Goal: Task Accomplishment & Management: Complete application form

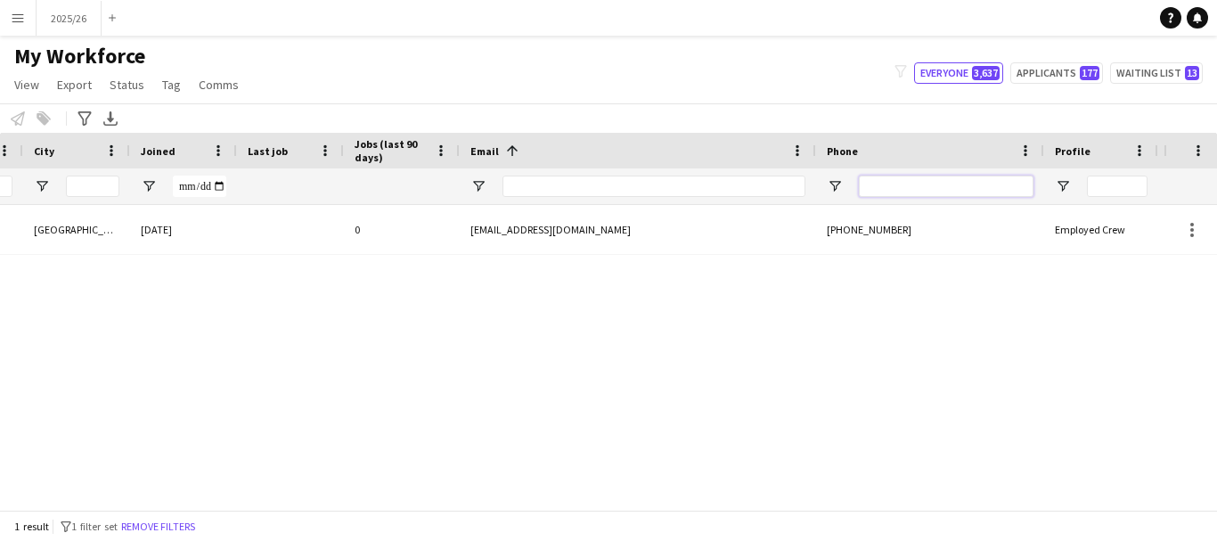
click at [921, 189] on input "Phone Filter Input" at bounding box center [946, 186] width 175 height 21
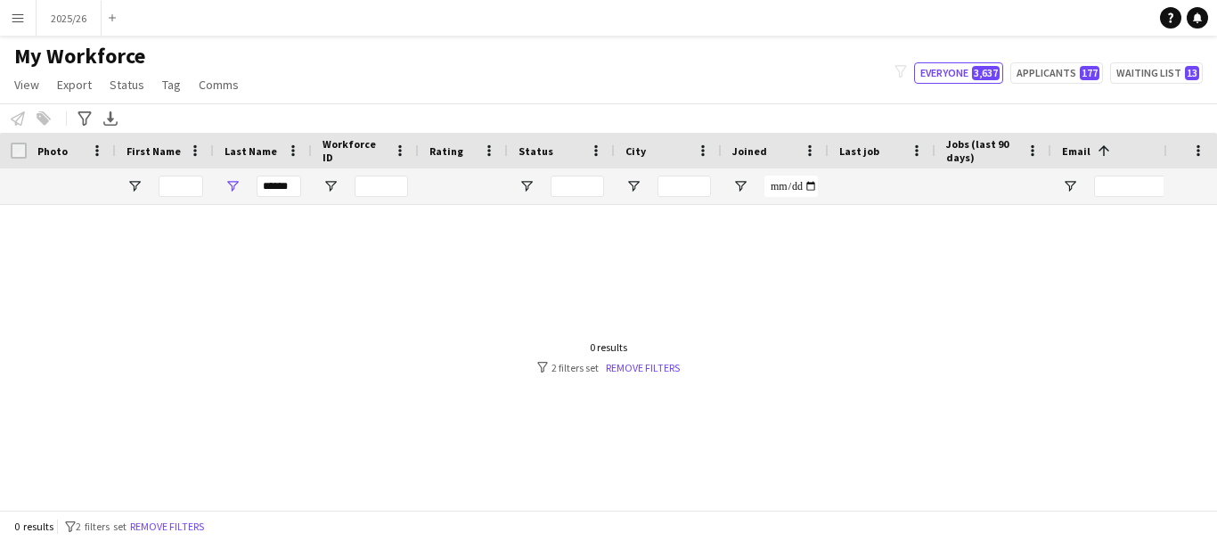
type input "******"
click at [293, 198] on div "******" at bounding box center [279, 186] width 45 height 36
click at [292, 194] on input "******" at bounding box center [279, 186] width 45 height 21
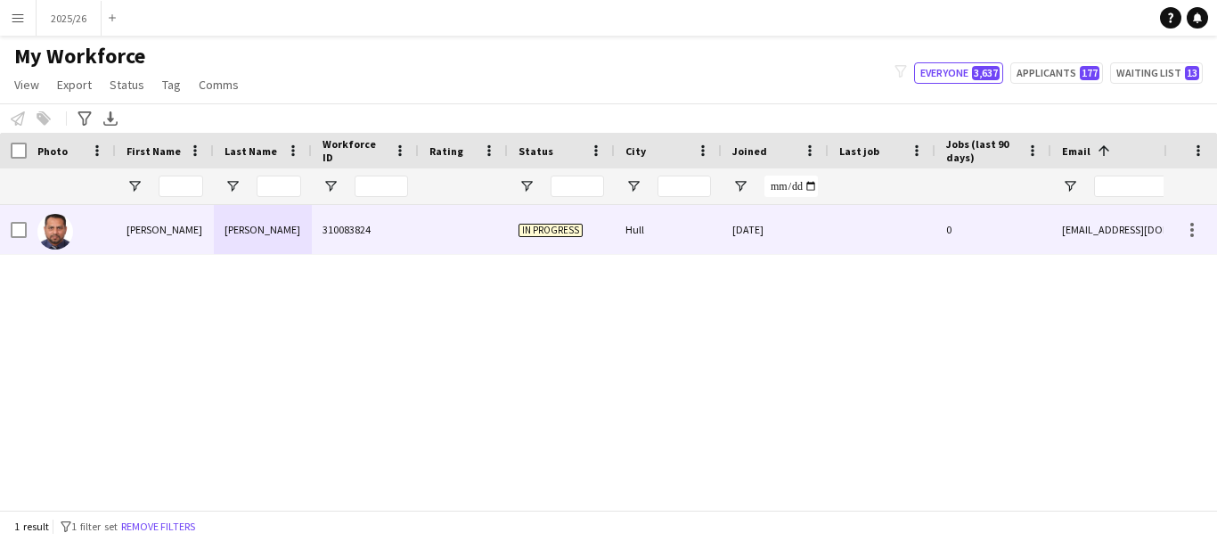
click at [323, 247] on div "310083824" at bounding box center [365, 229] width 107 height 49
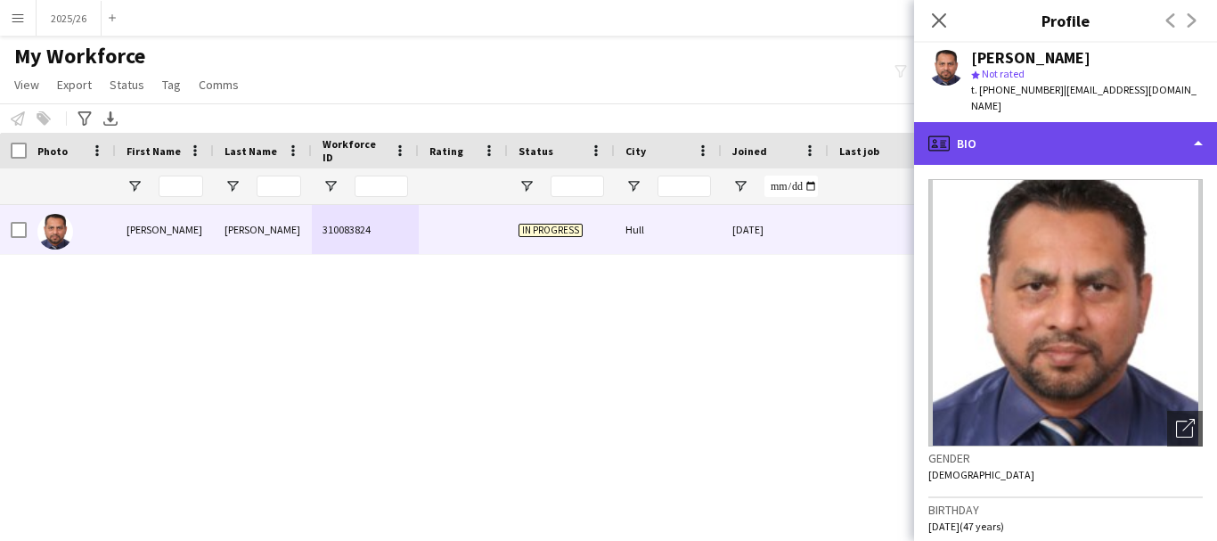
click at [1066, 138] on div "profile Bio" at bounding box center [1065, 143] width 303 height 43
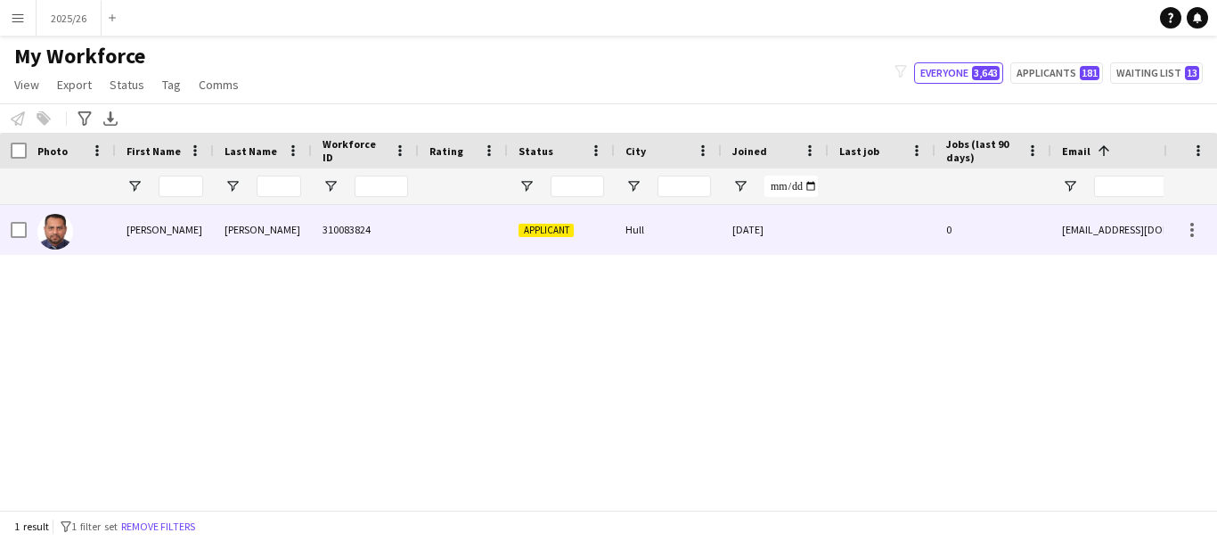
click at [241, 225] on div "Mohamed Musthaffa" at bounding box center [263, 229] width 98 height 49
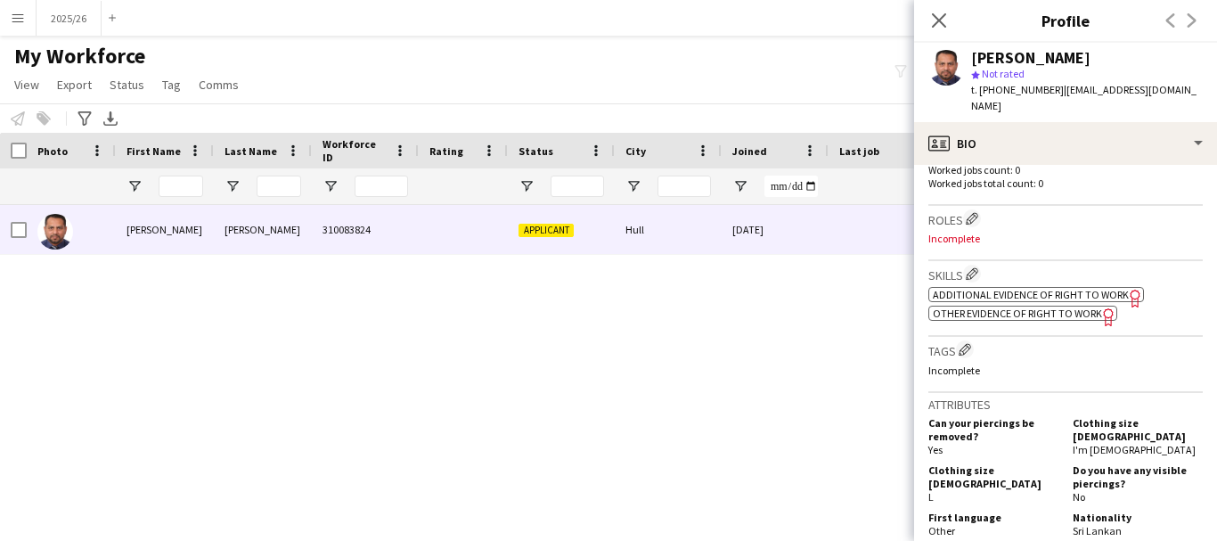
scroll to position [420, 0]
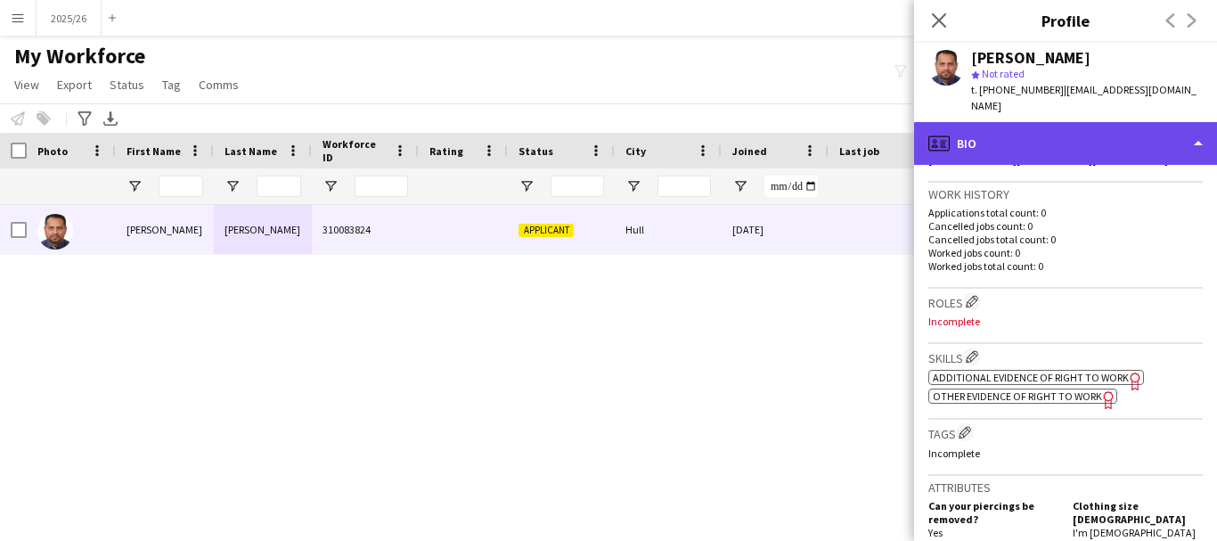
click at [1123, 162] on div "profile Bio" at bounding box center [1065, 143] width 303 height 43
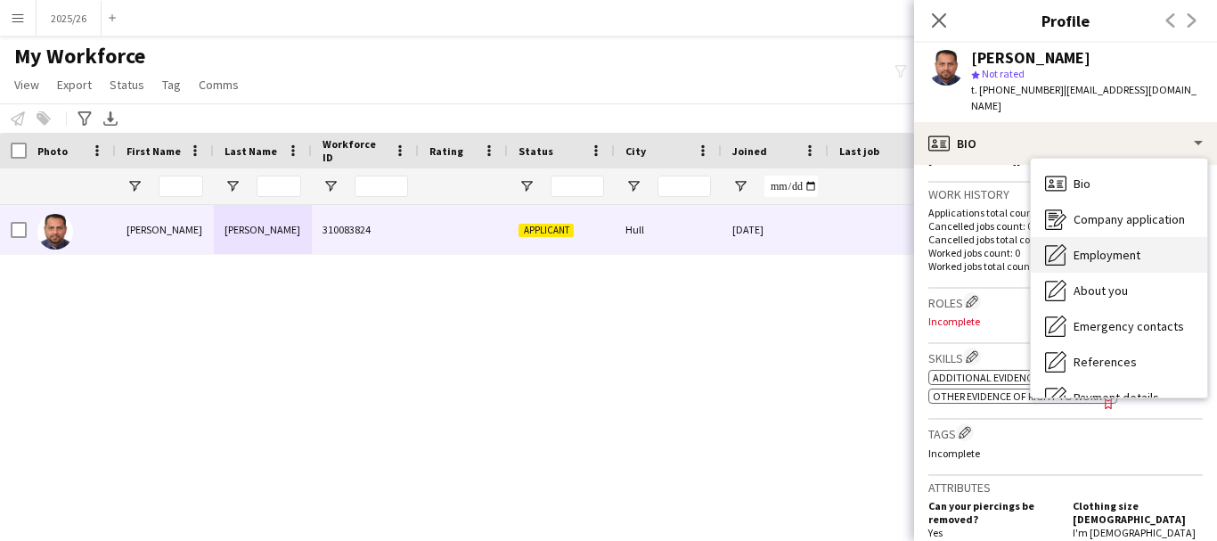
click at [1141, 258] on div "Employment Employment" at bounding box center [1119, 255] width 176 height 36
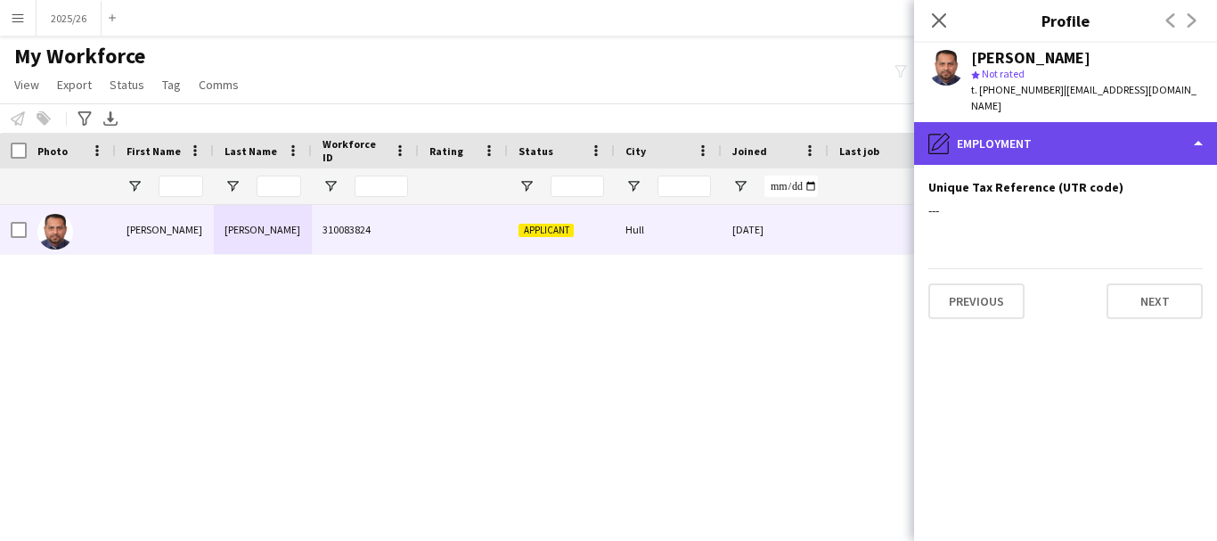
click at [1127, 147] on div "pencil4 Employment" at bounding box center [1065, 143] width 303 height 43
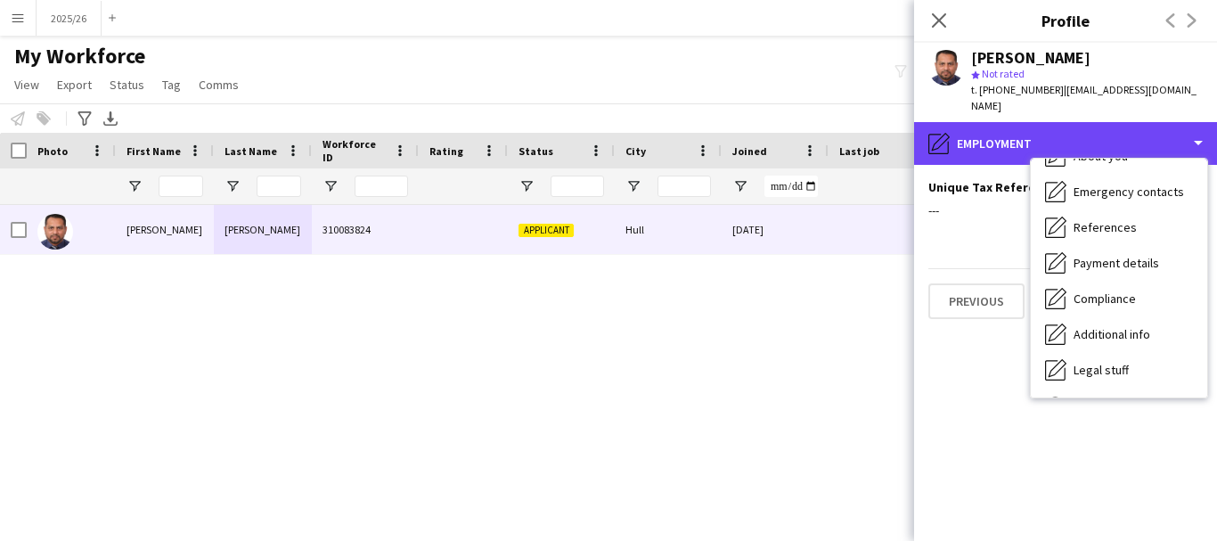
scroll to position [203, 0]
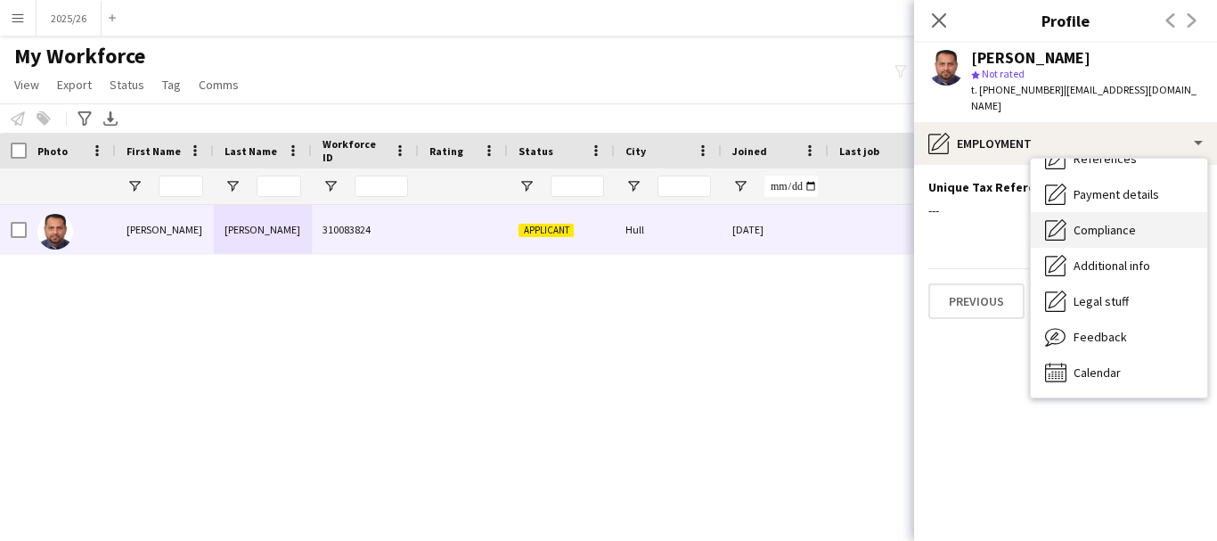
click at [1146, 225] on div "Compliance Compliance" at bounding box center [1119, 230] width 176 height 36
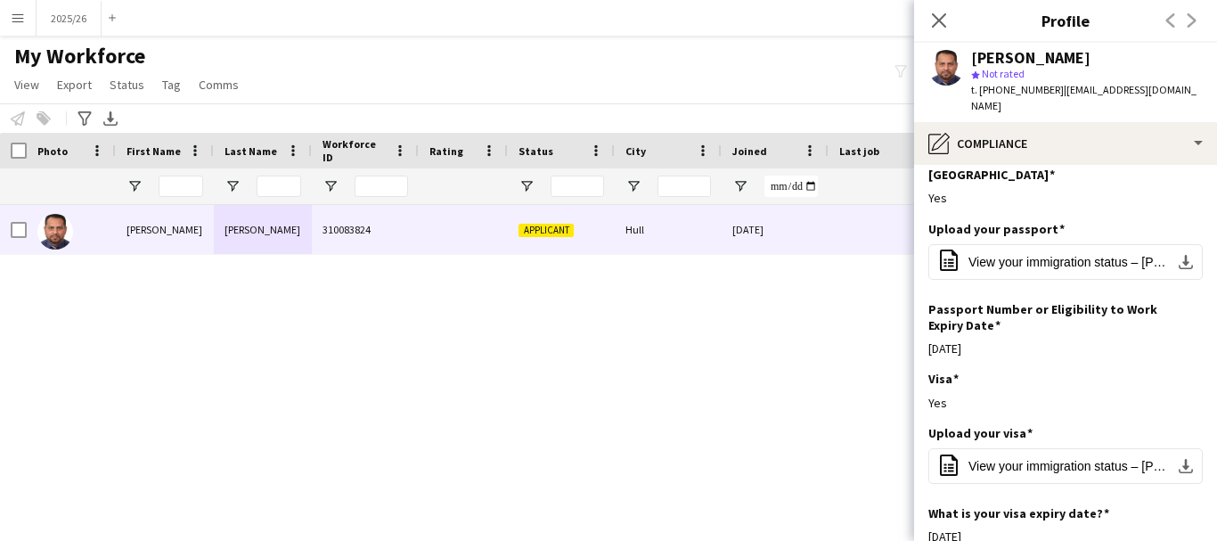
scroll to position [86, 0]
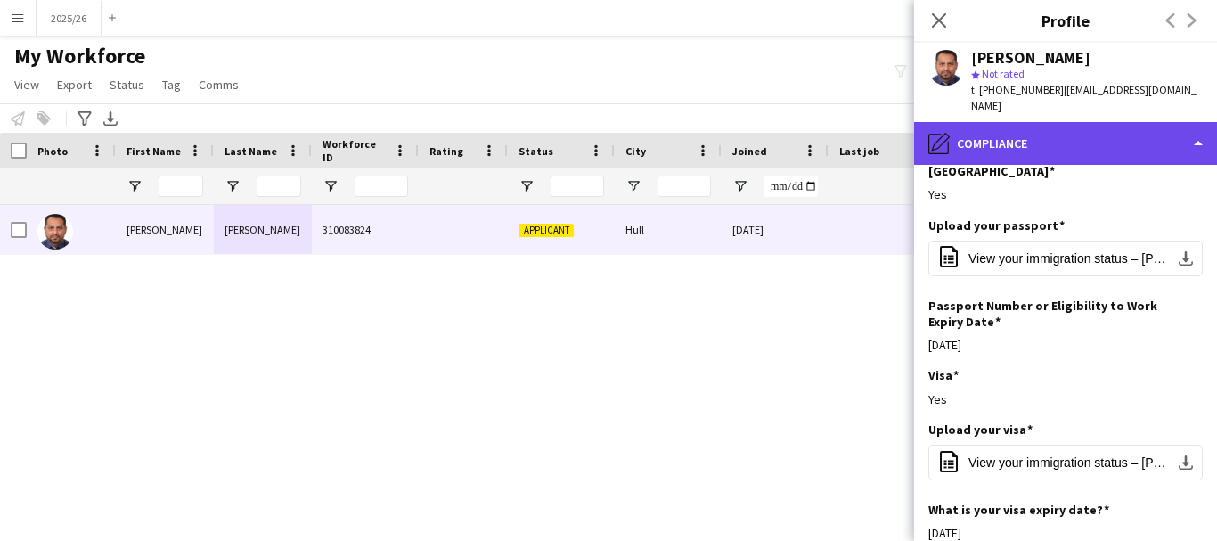
click at [1128, 125] on div "pencil4 Compliance" at bounding box center [1065, 143] width 303 height 43
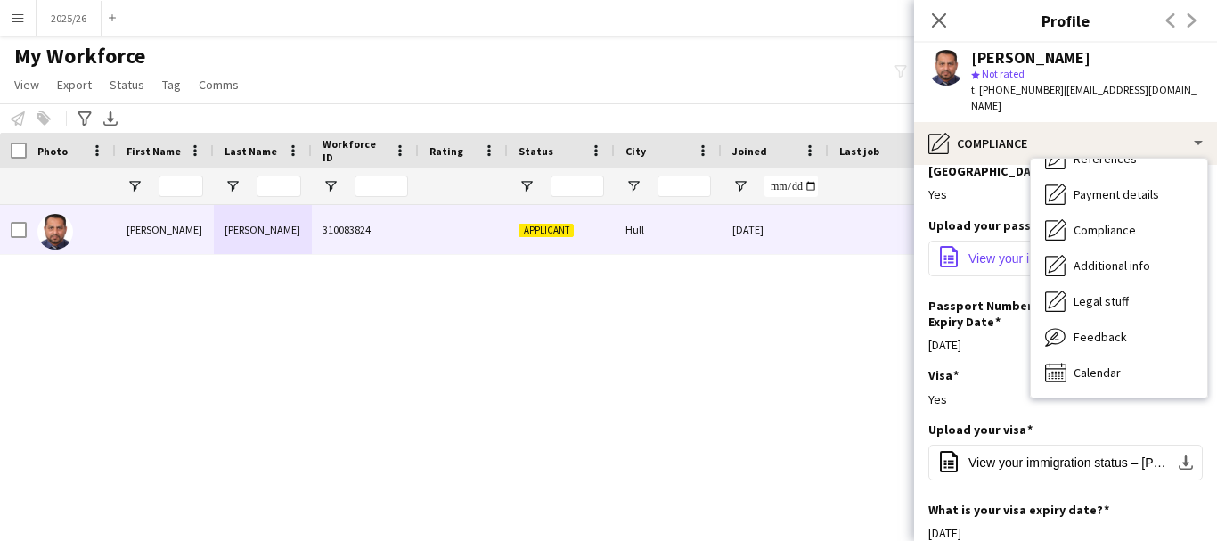
click at [974, 251] on span "View your immigration status – Ibnu Habbas.pdf" at bounding box center [1069, 258] width 201 height 14
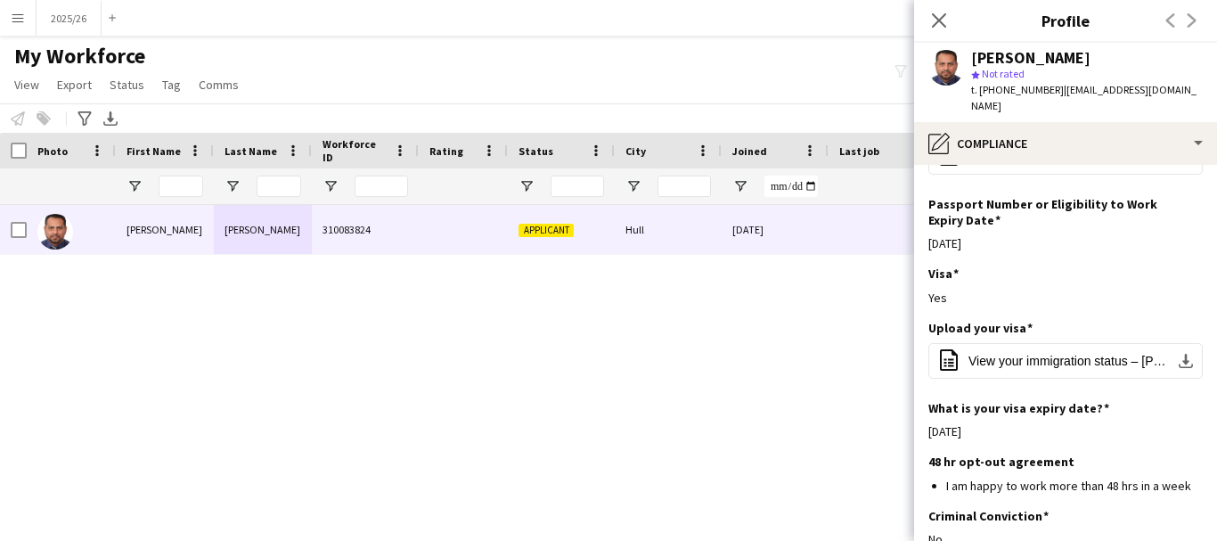
scroll to position [266, 0]
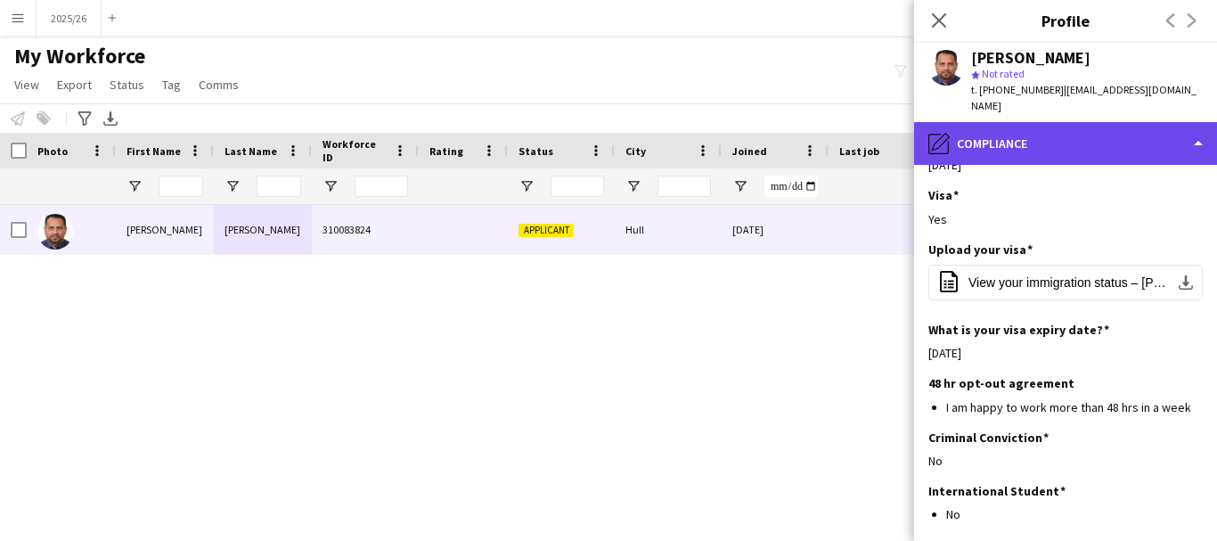
click at [1105, 145] on div "pencil4 Compliance" at bounding box center [1065, 143] width 303 height 43
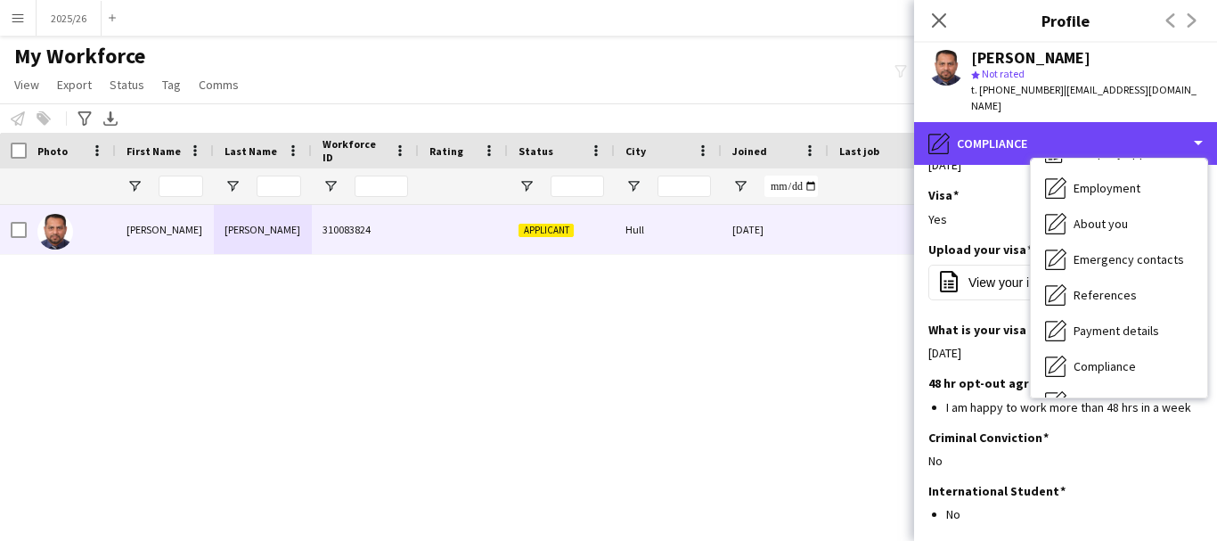
scroll to position [0, 0]
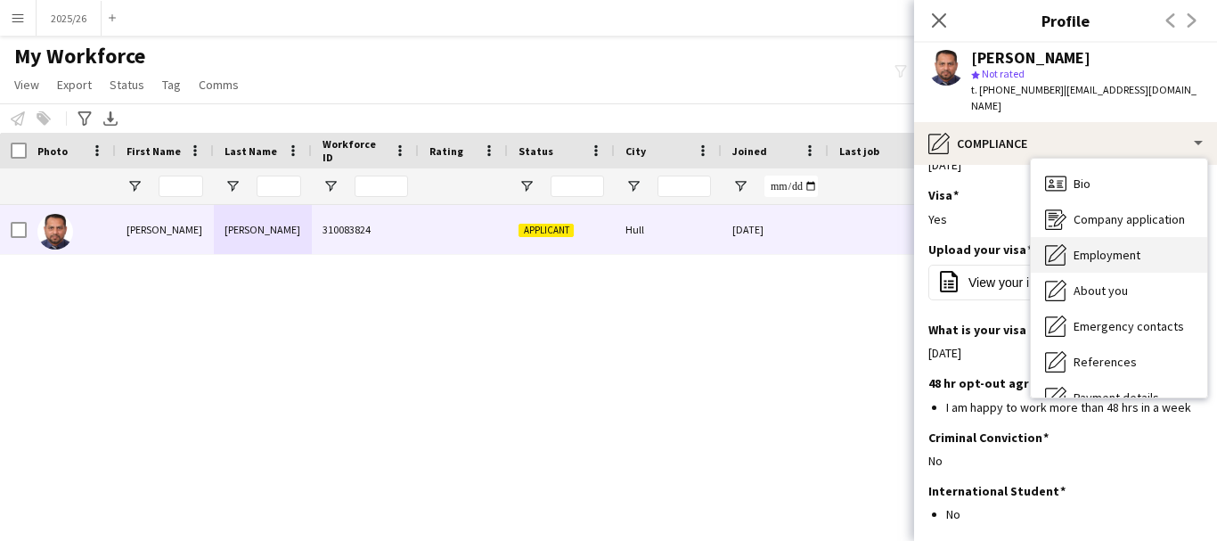
click at [1124, 255] on span "Employment" at bounding box center [1107, 255] width 67 height 16
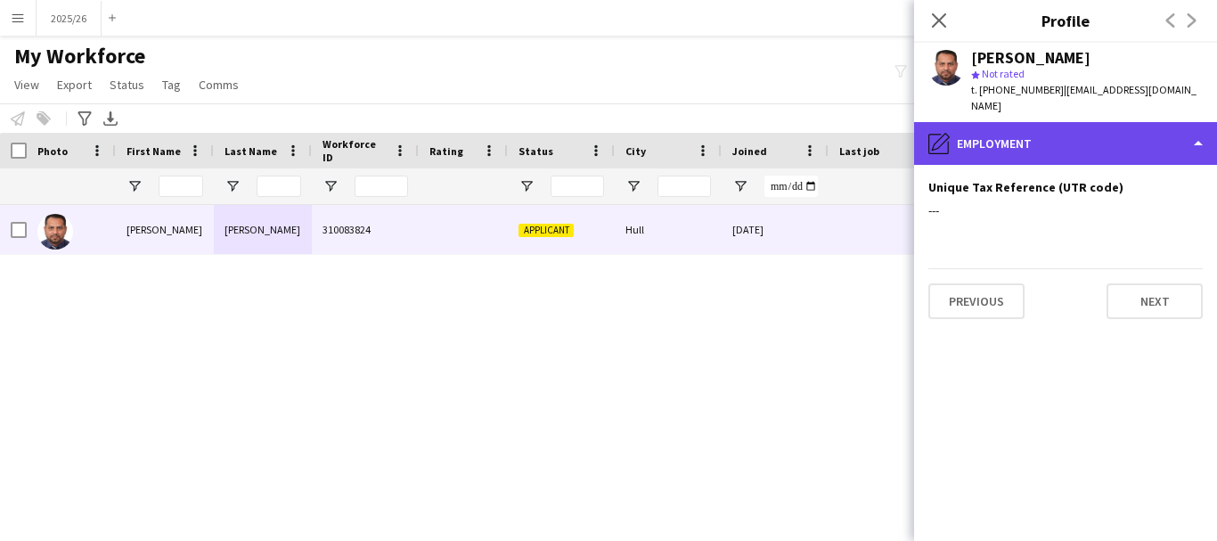
click at [1109, 153] on div "pencil4 Employment" at bounding box center [1065, 143] width 303 height 43
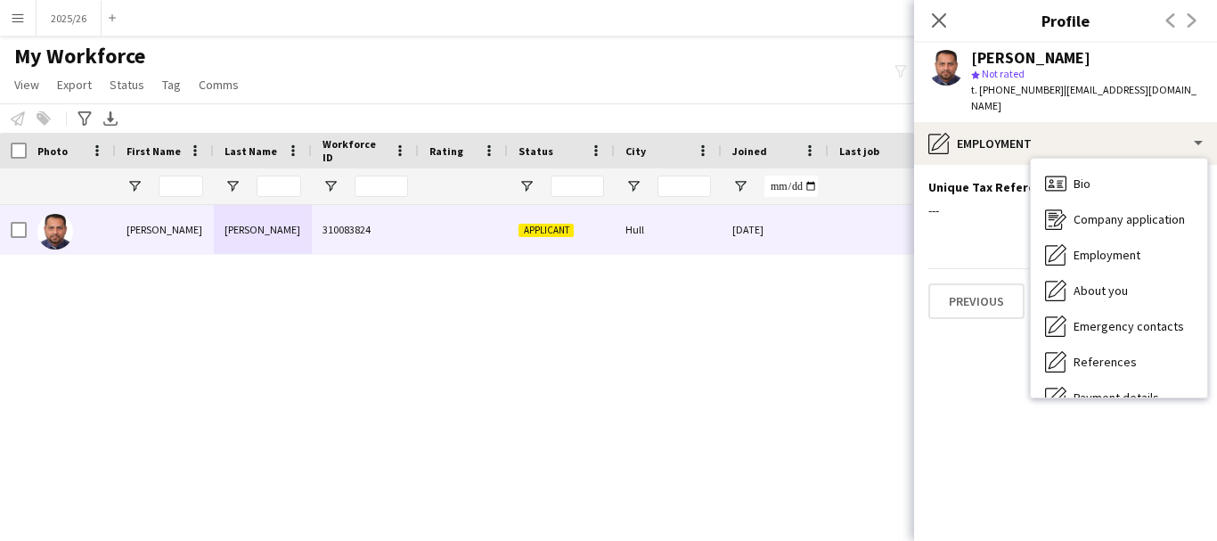
click at [1216, 261] on app-section-data-types "Unique Tax Reference (UTR code) Edit this field --- Previous Next" at bounding box center [1065, 353] width 303 height 376
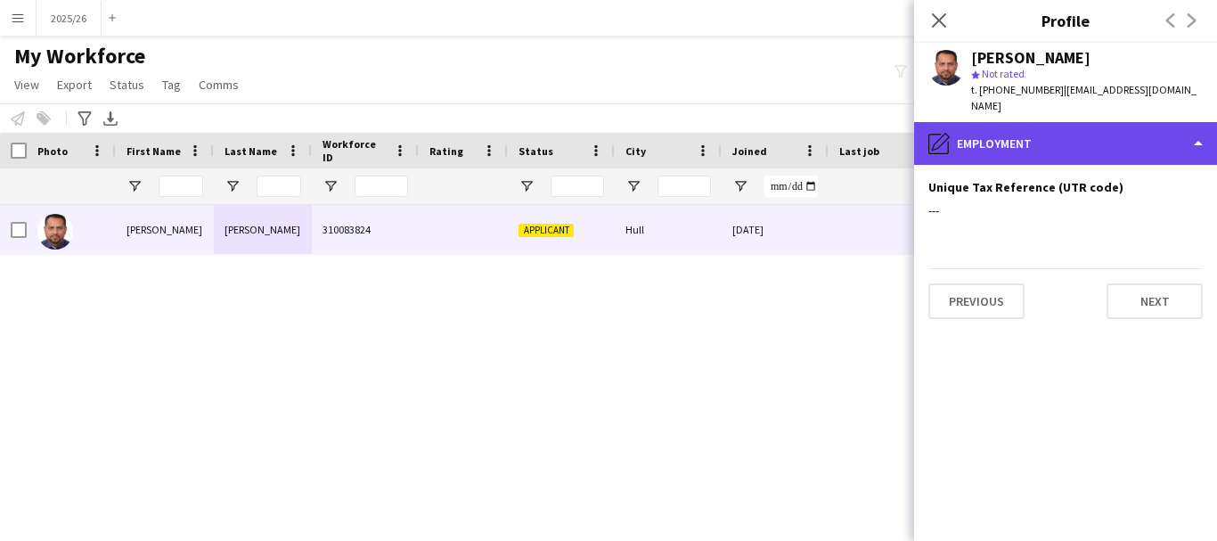
click at [1130, 163] on div "pencil4 Employment" at bounding box center [1065, 143] width 303 height 43
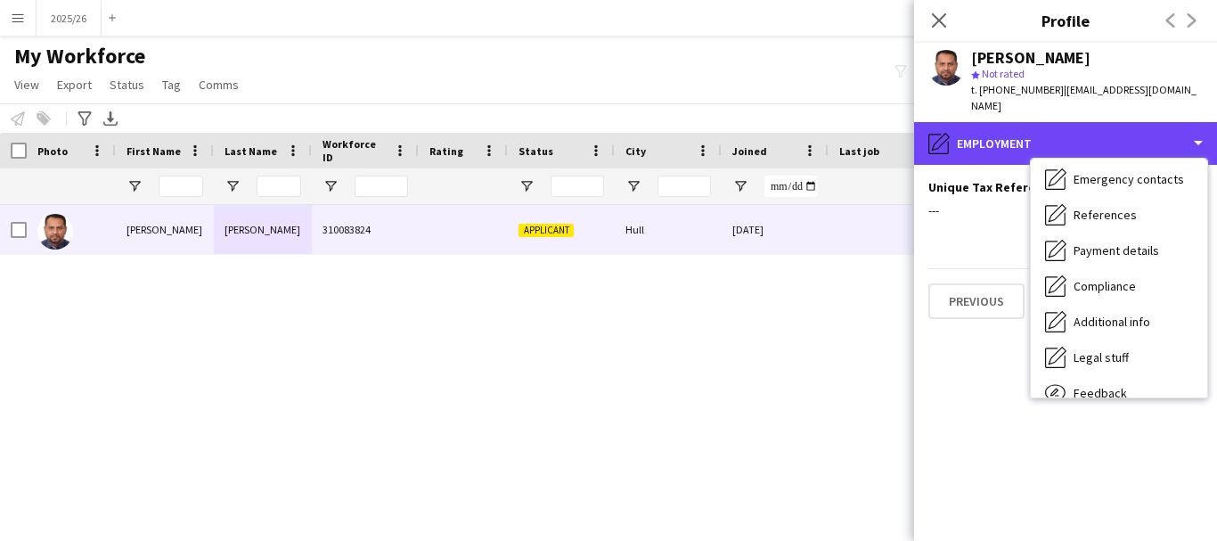
scroll to position [203, 0]
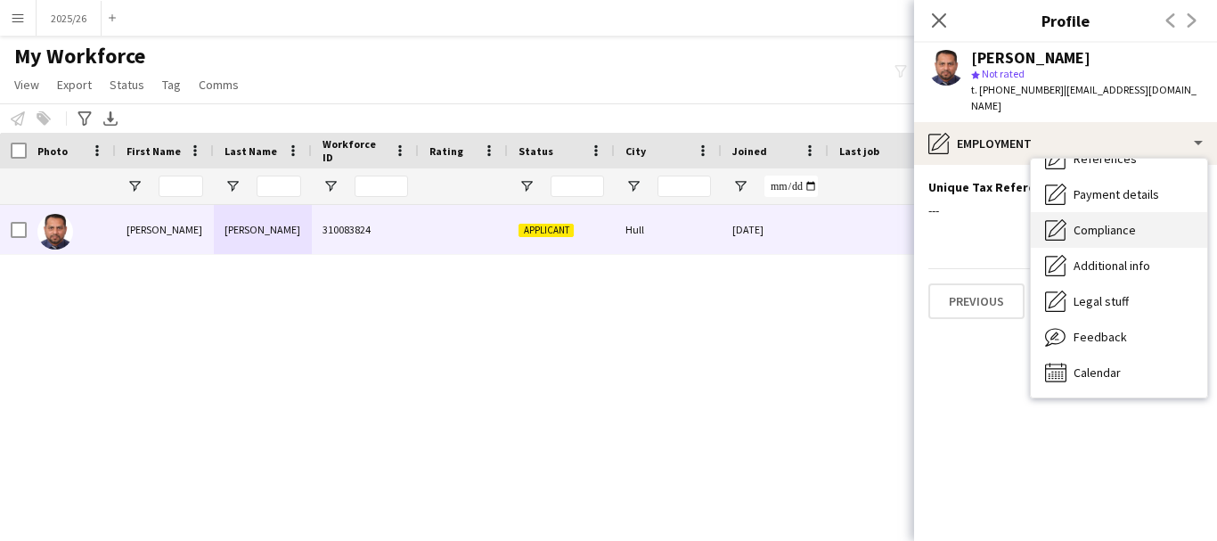
click at [1139, 233] on div "Compliance Compliance" at bounding box center [1119, 230] width 176 height 36
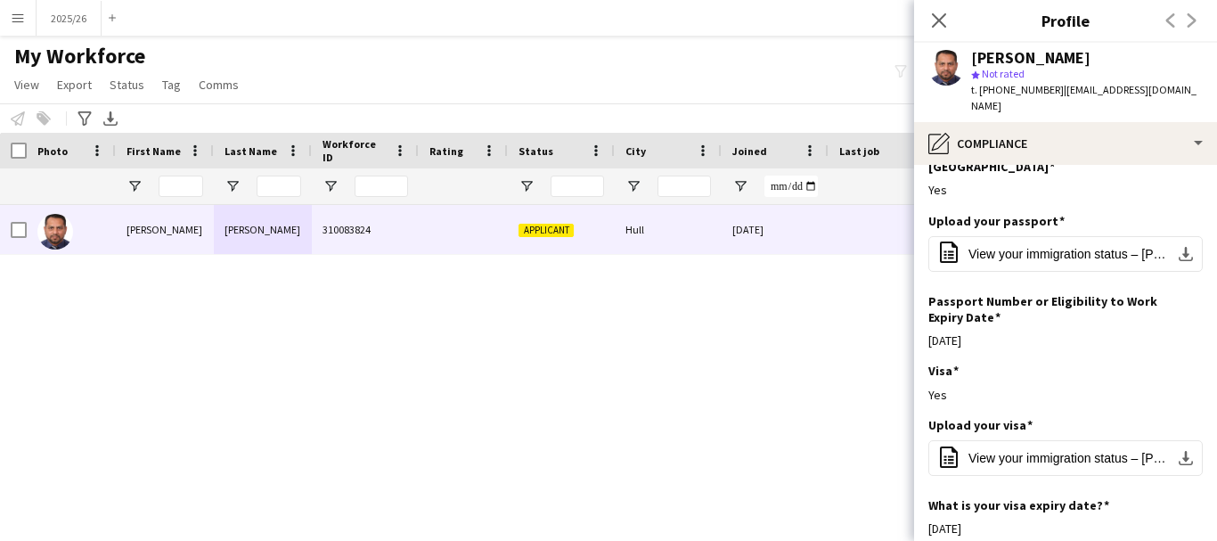
scroll to position [0, 0]
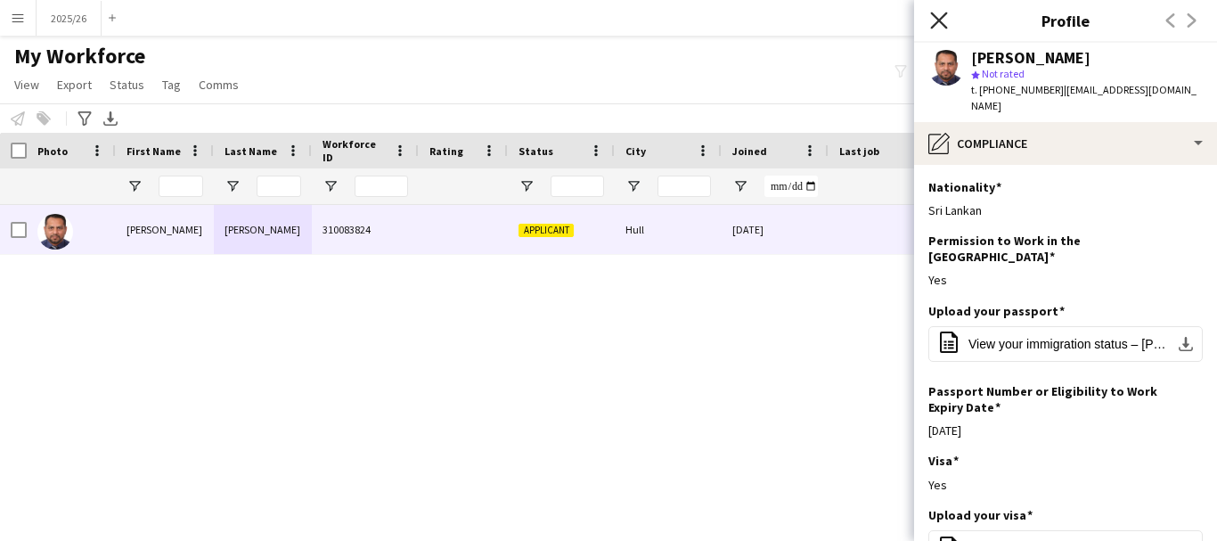
click at [934, 20] on icon "Close pop-in" at bounding box center [938, 20] width 17 height 17
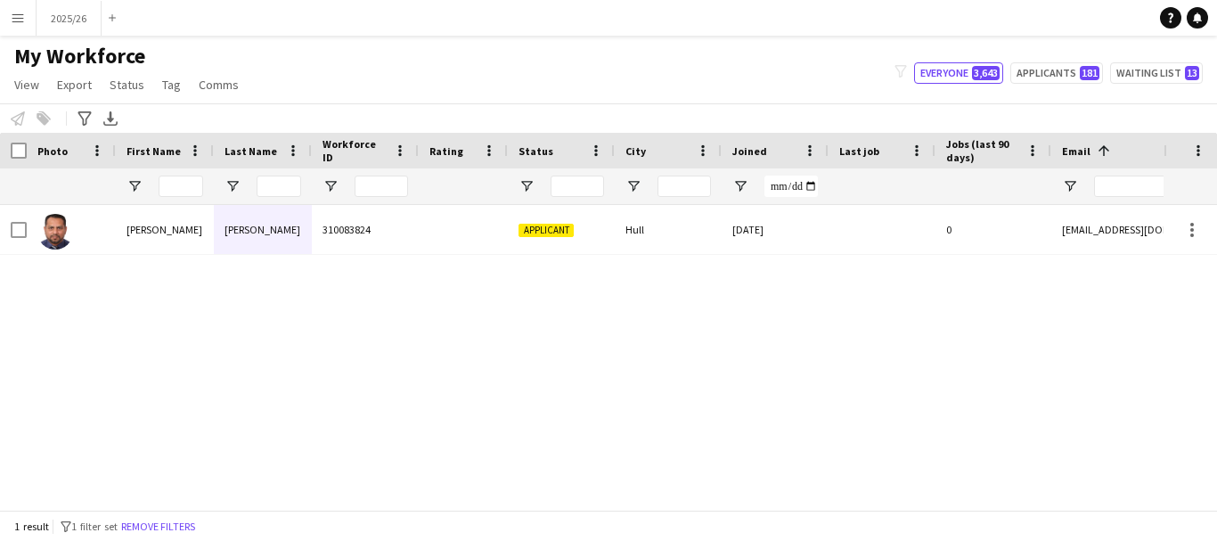
click at [590, 511] on div "1 result filter-1 1 filter set Remove filters" at bounding box center [608, 526] width 1217 height 30
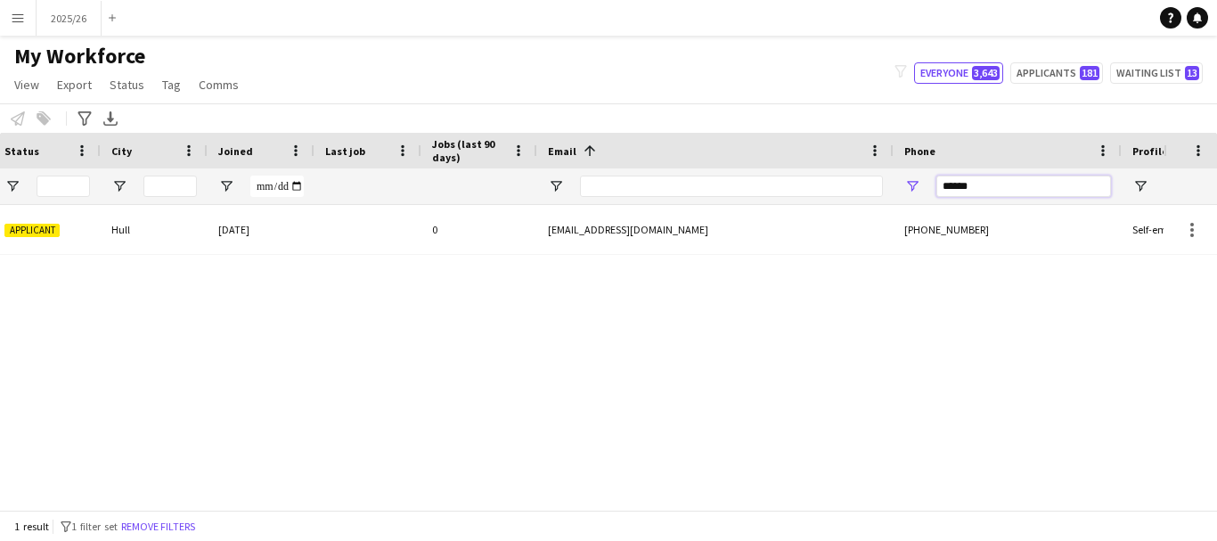
click at [1032, 187] on input "******" at bounding box center [1024, 186] width 175 height 21
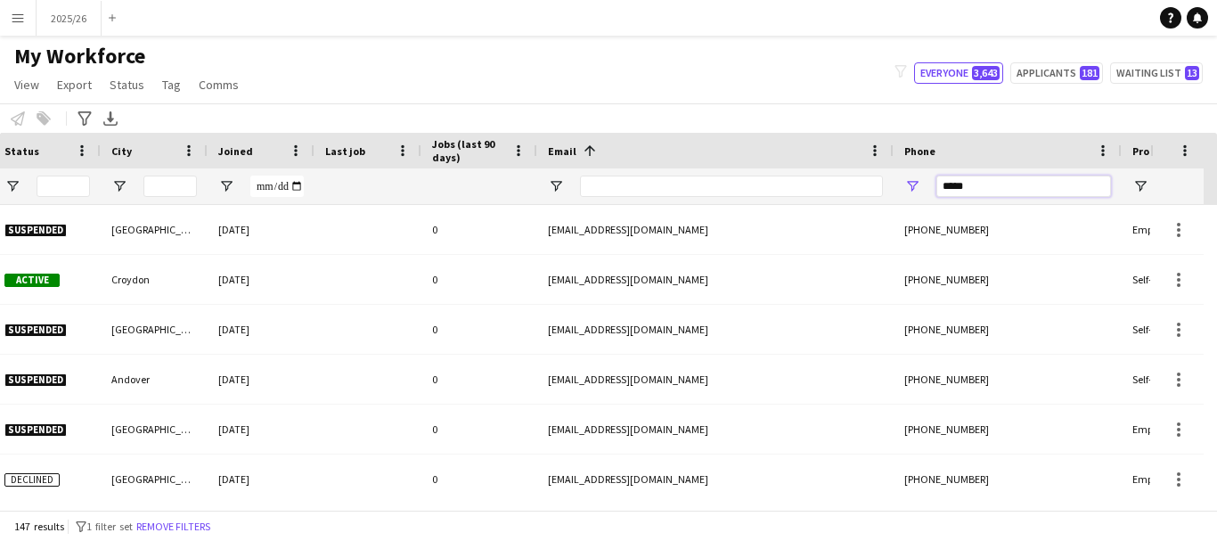
type input "******"
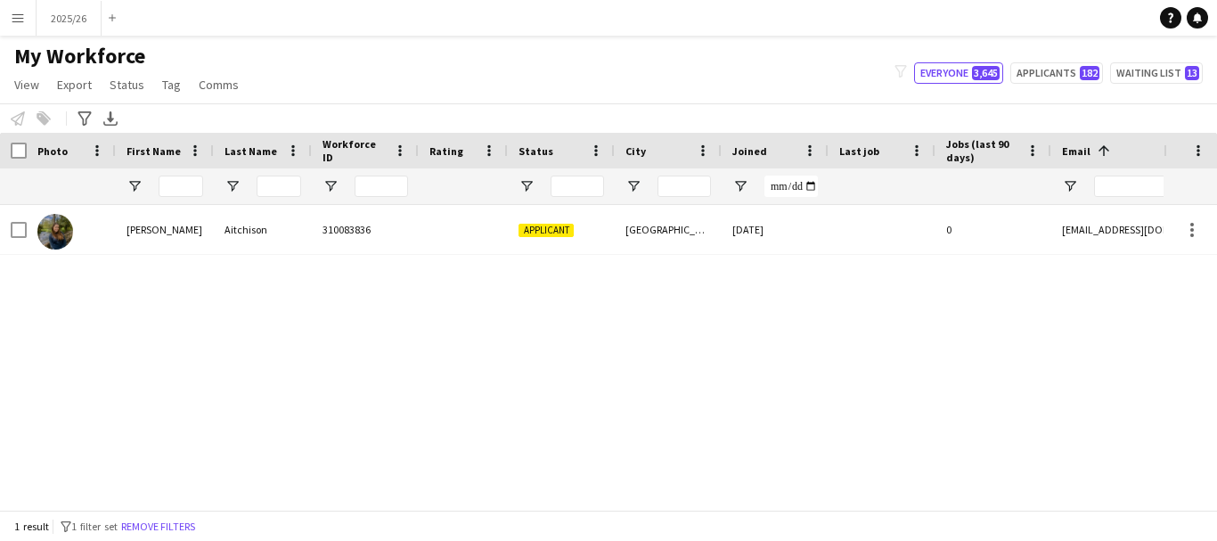
click at [258, 234] on div "Aitchison" at bounding box center [263, 229] width 98 height 49
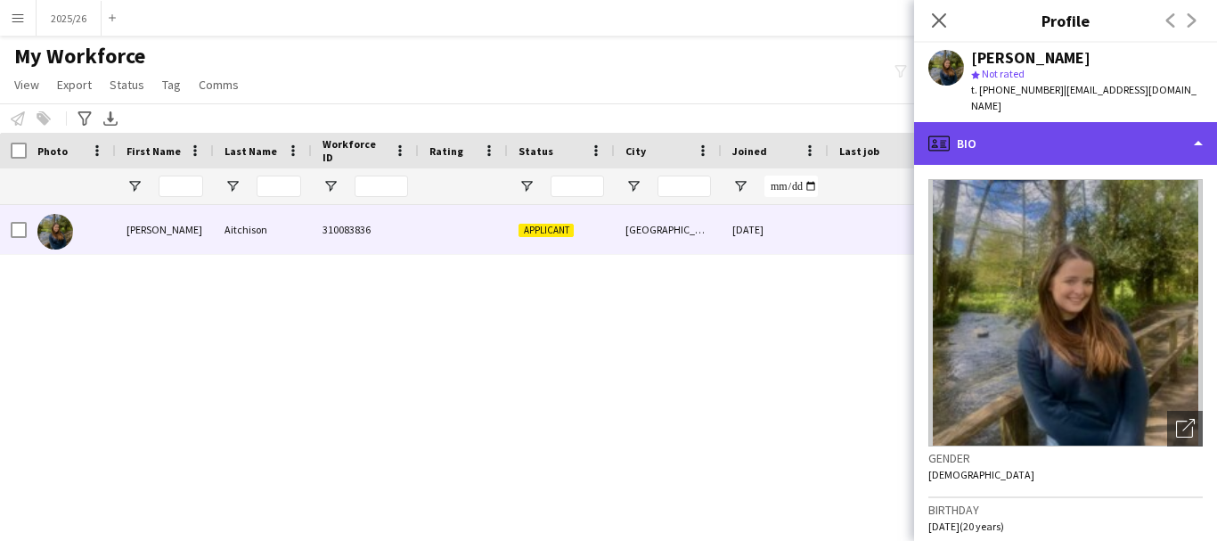
click at [996, 122] on div "profile Bio" at bounding box center [1065, 143] width 303 height 43
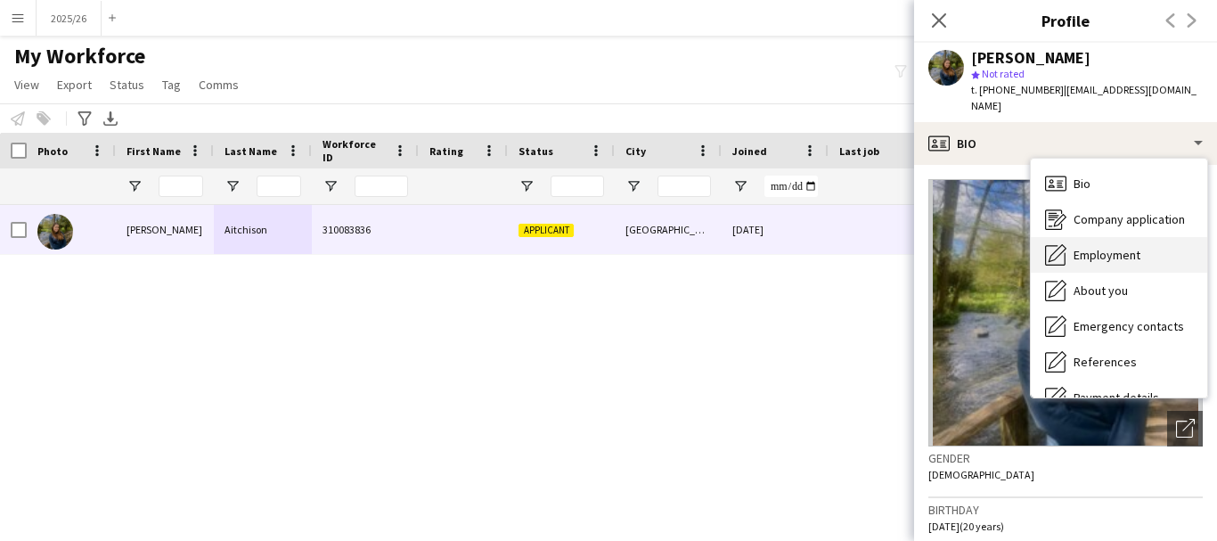
click at [1086, 237] on div "Employment Employment" at bounding box center [1119, 255] width 176 height 36
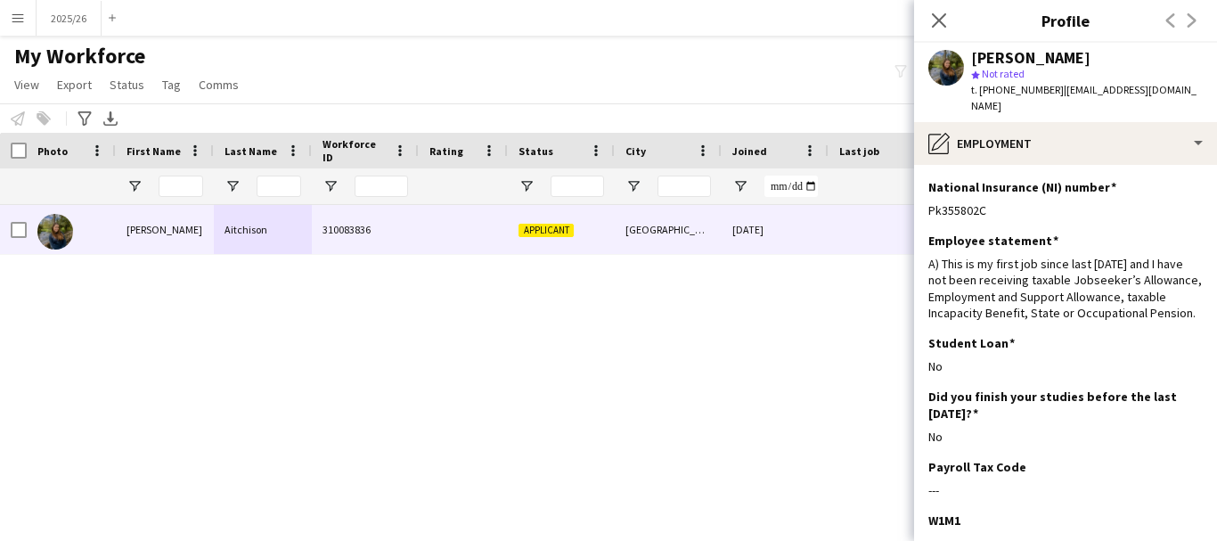
click at [1061, 165] on app-section-data-types "National Insurance (NI) number Edit this field Pk355802C Employee statement Edi…" at bounding box center [1065, 353] width 303 height 376
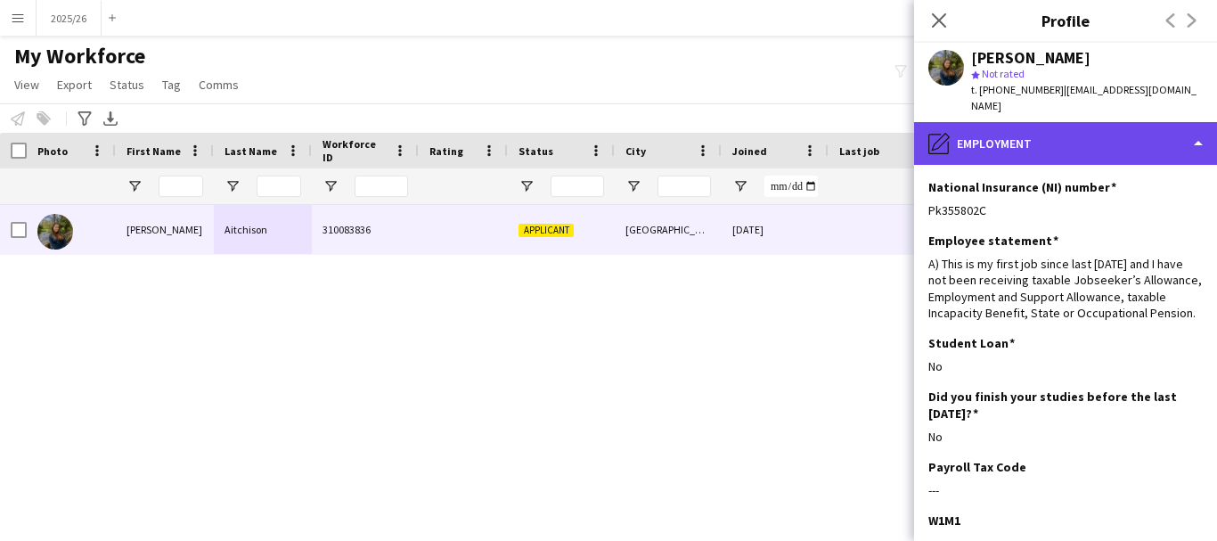
click at [1061, 122] on div "pencil4 Employment" at bounding box center [1065, 143] width 303 height 43
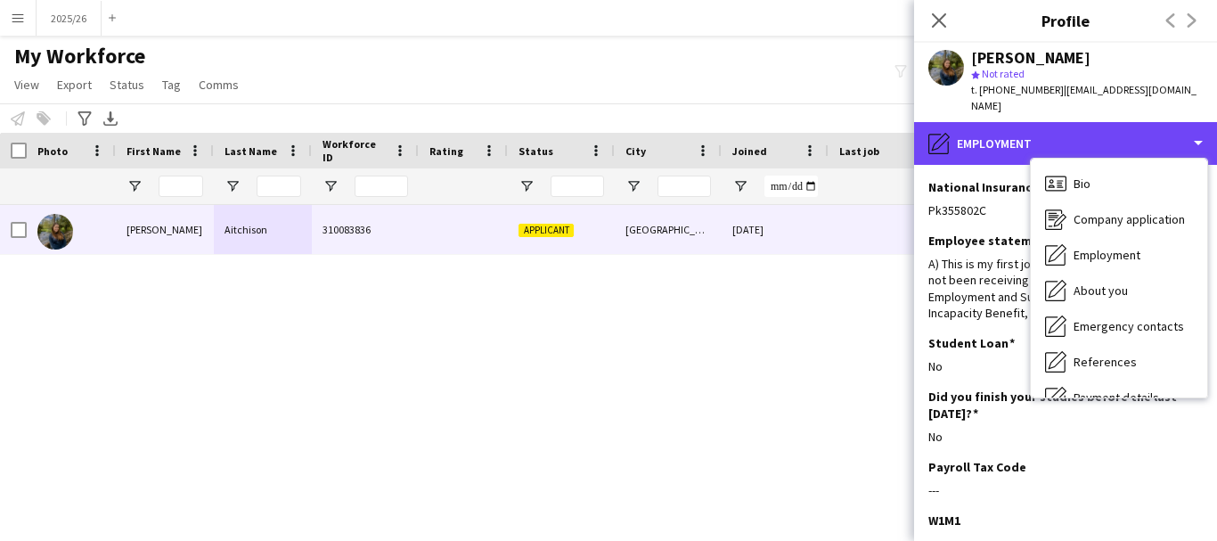
scroll to position [203, 0]
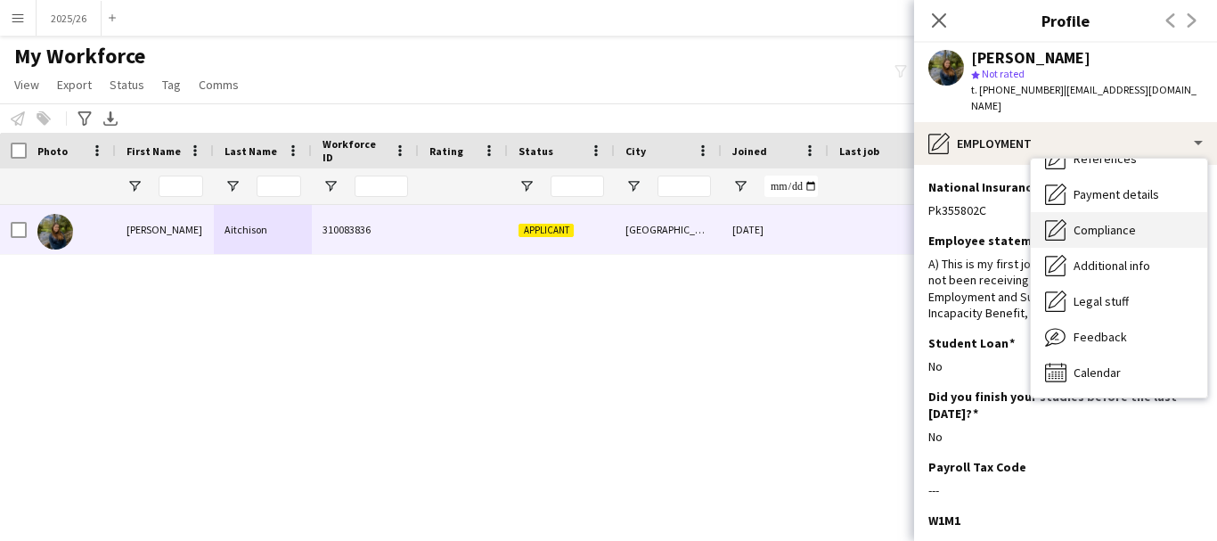
click at [1111, 222] on span "Compliance" at bounding box center [1105, 230] width 62 height 16
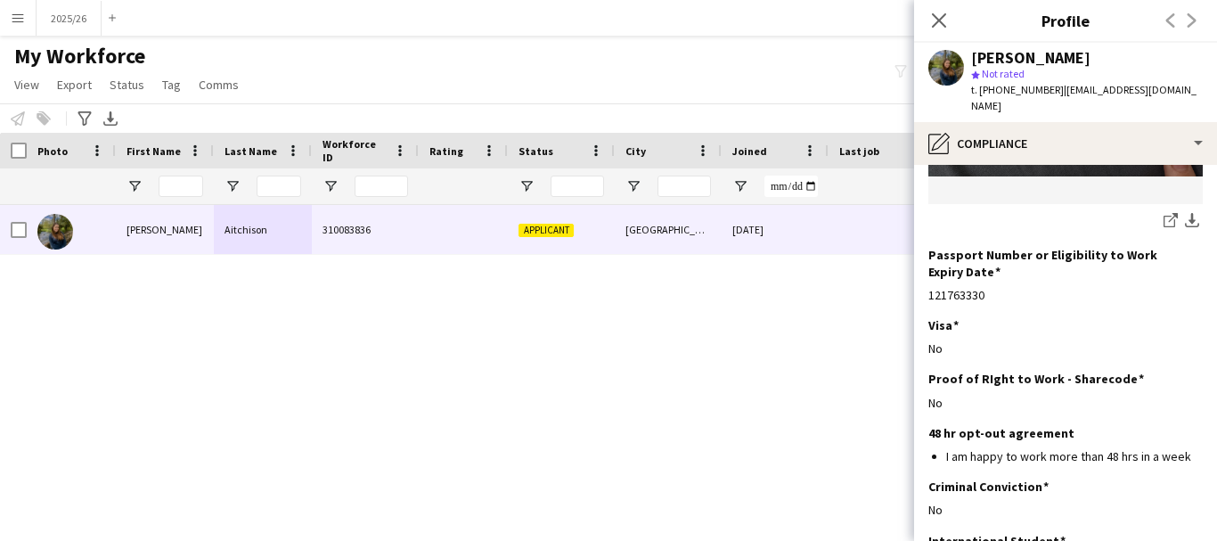
scroll to position [422, 0]
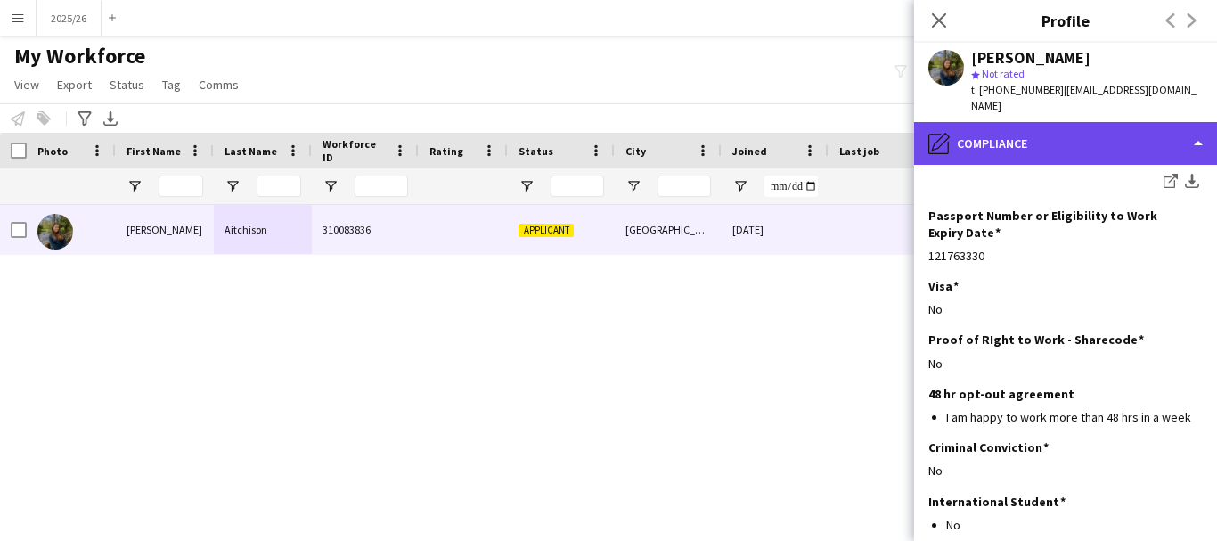
click at [1032, 122] on div "pencil4 Compliance" at bounding box center [1065, 143] width 303 height 43
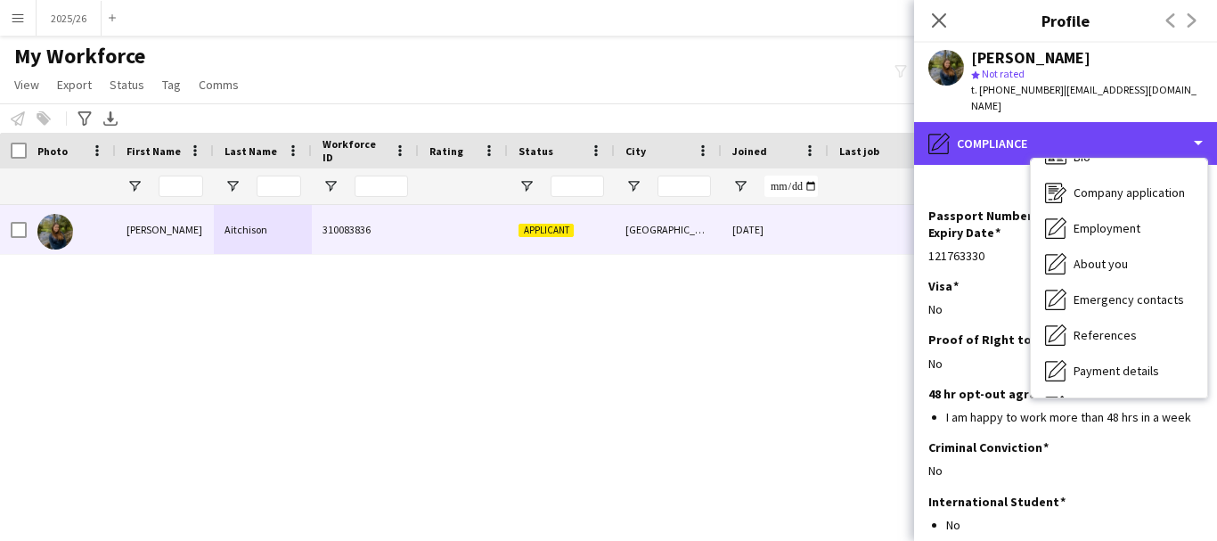
scroll to position [0, 0]
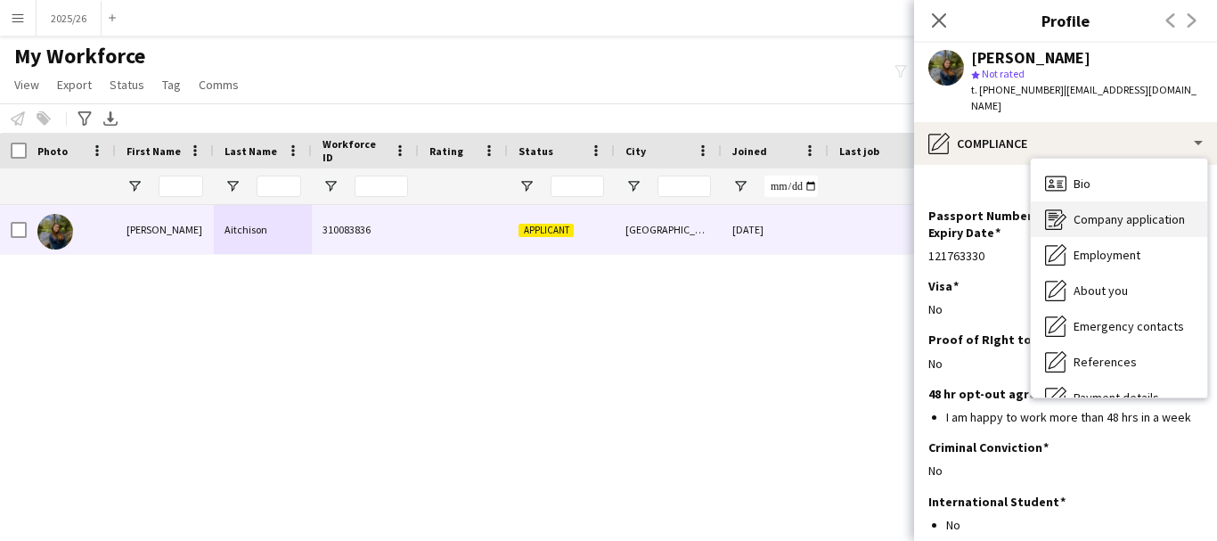
click at [1120, 211] on span "Company application" at bounding box center [1129, 219] width 111 height 16
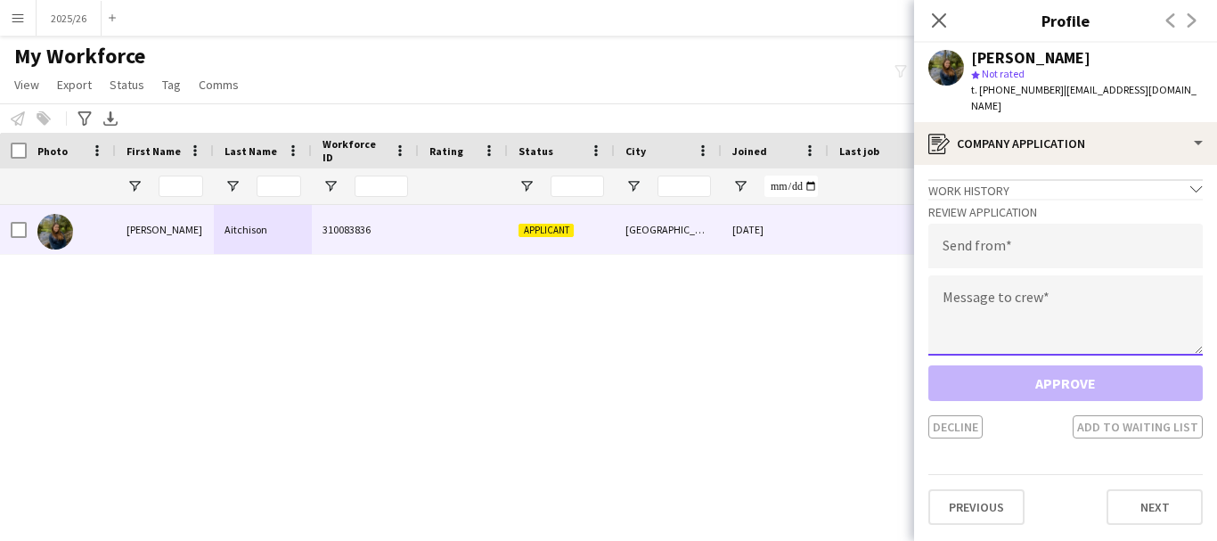
click at [1060, 315] on textarea at bounding box center [1065, 315] width 274 height 80
paste textarea "**********"
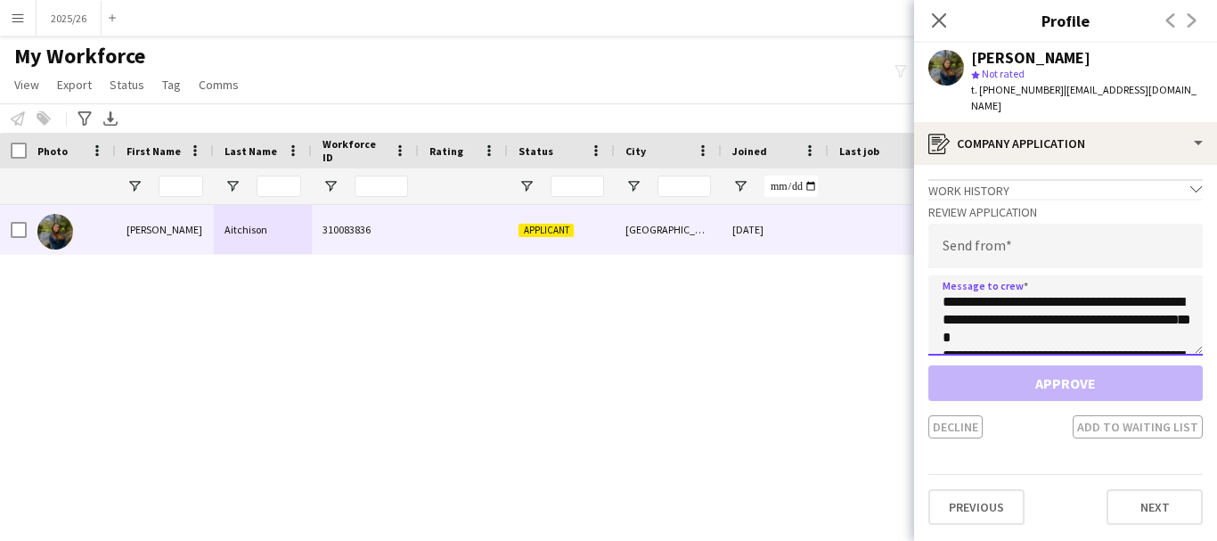
scroll to position [331, 0]
type textarea "**********"
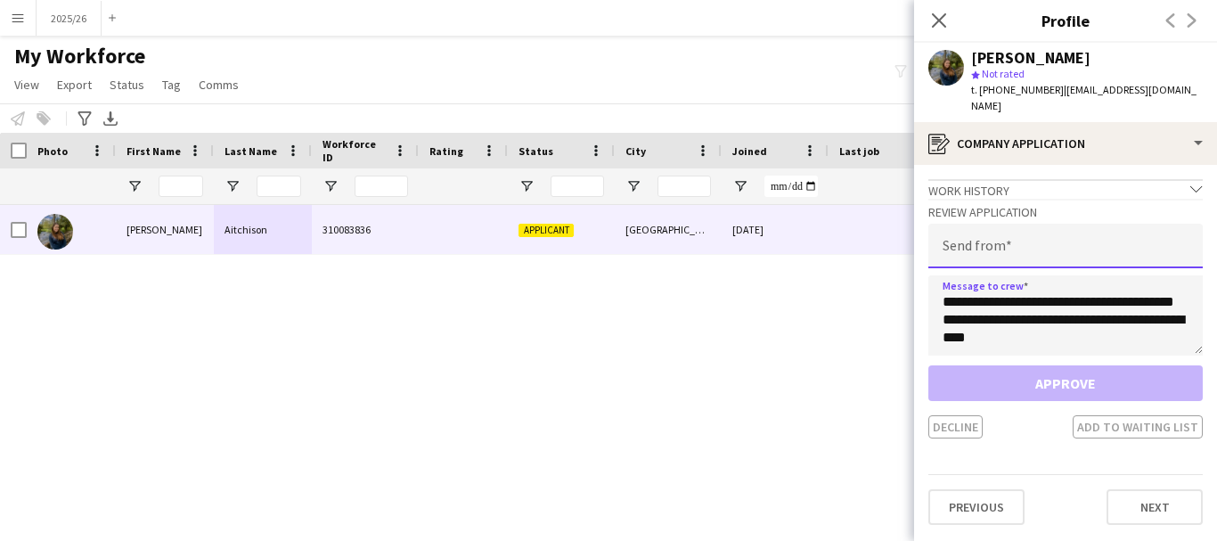
click at [1012, 243] on input "email" at bounding box center [1065, 246] width 274 height 45
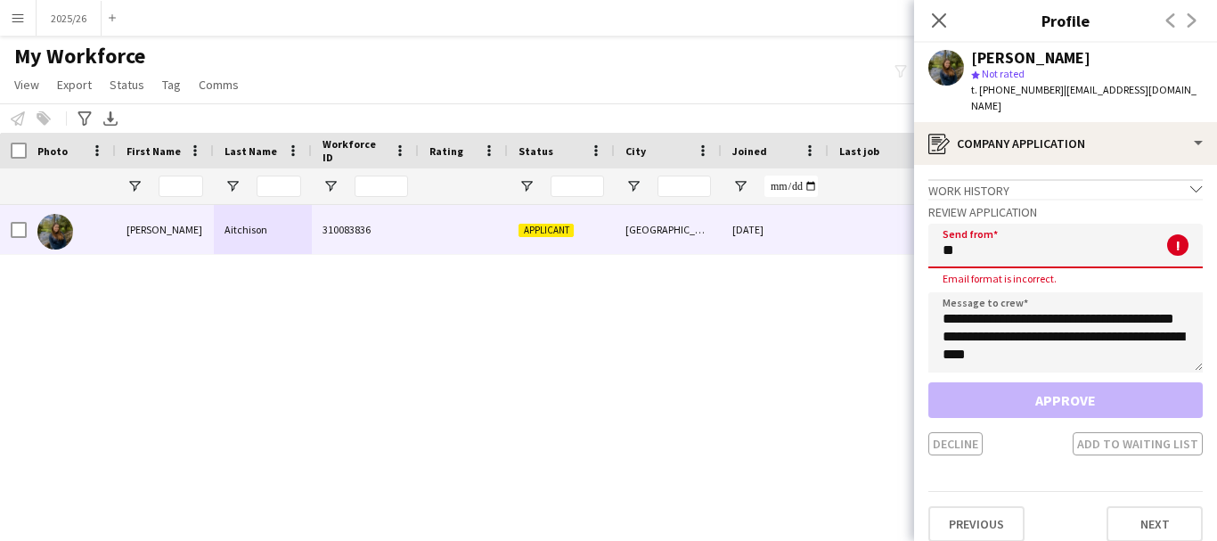
type input "*"
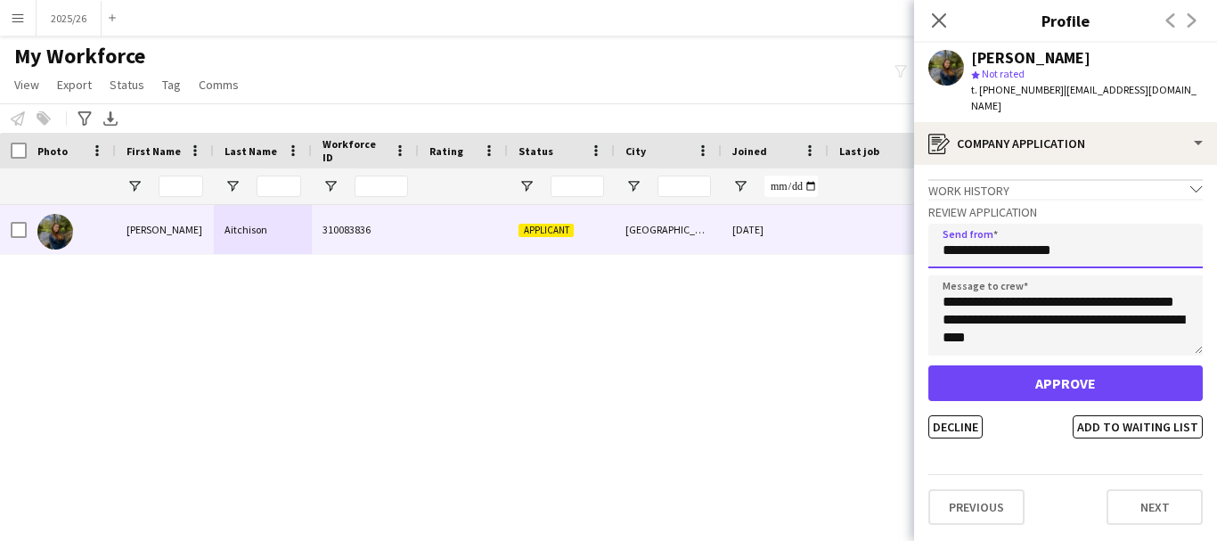
type input "**********"
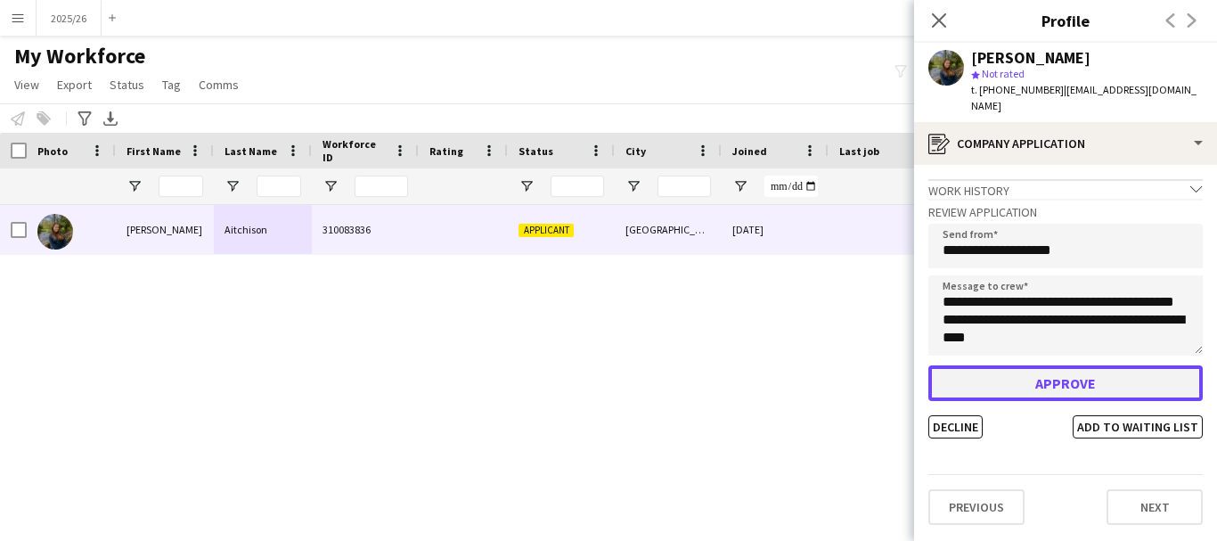
click at [1051, 371] on button "Approve" at bounding box center [1065, 383] width 274 height 36
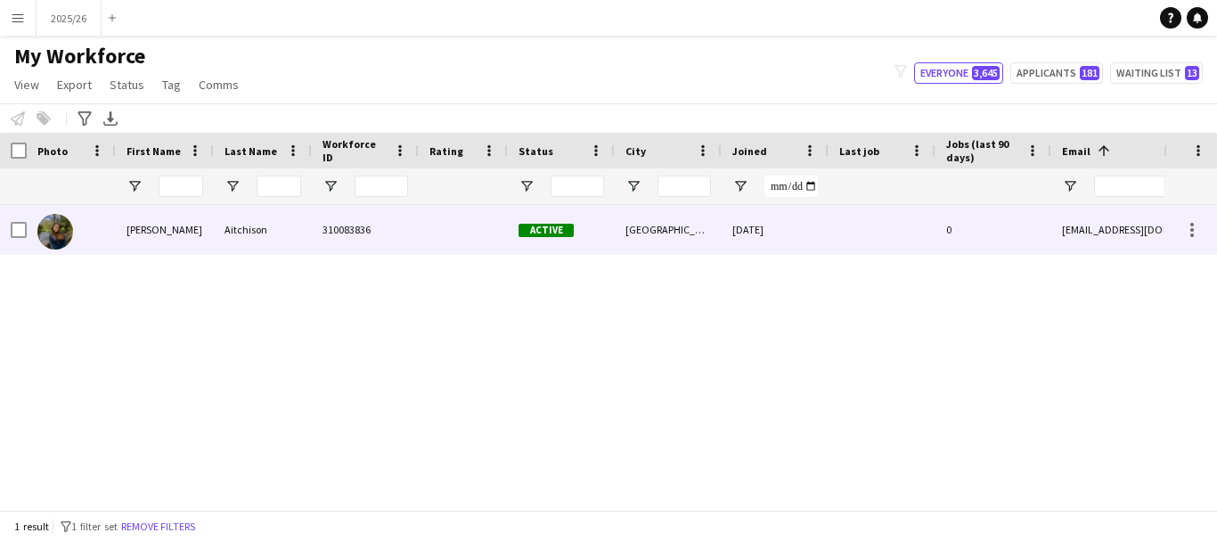
click at [216, 225] on div "Aitchison" at bounding box center [263, 229] width 98 height 49
